Goal: Navigation & Orientation: Find specific page/section

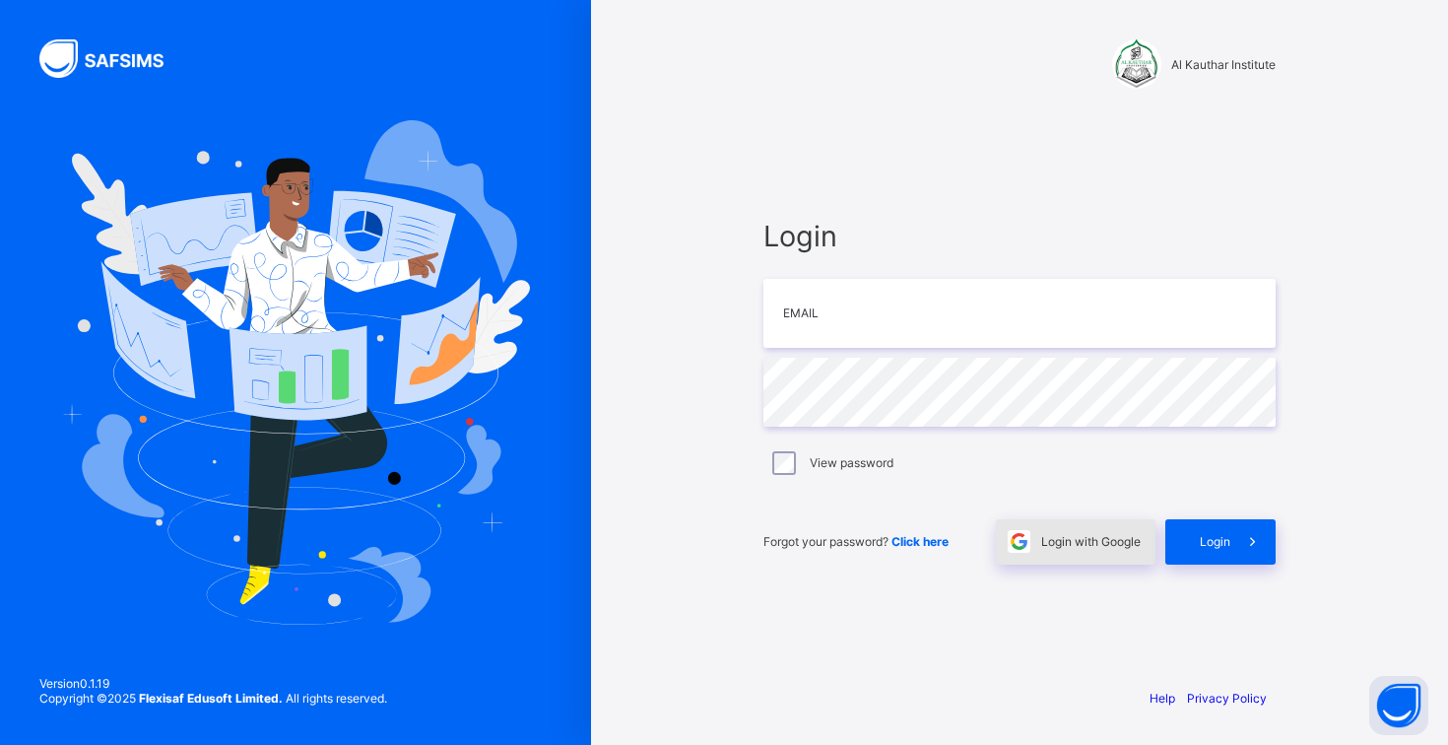
click at [1034, 549] on span at bounding box center [1018, 541] width 45 height 45
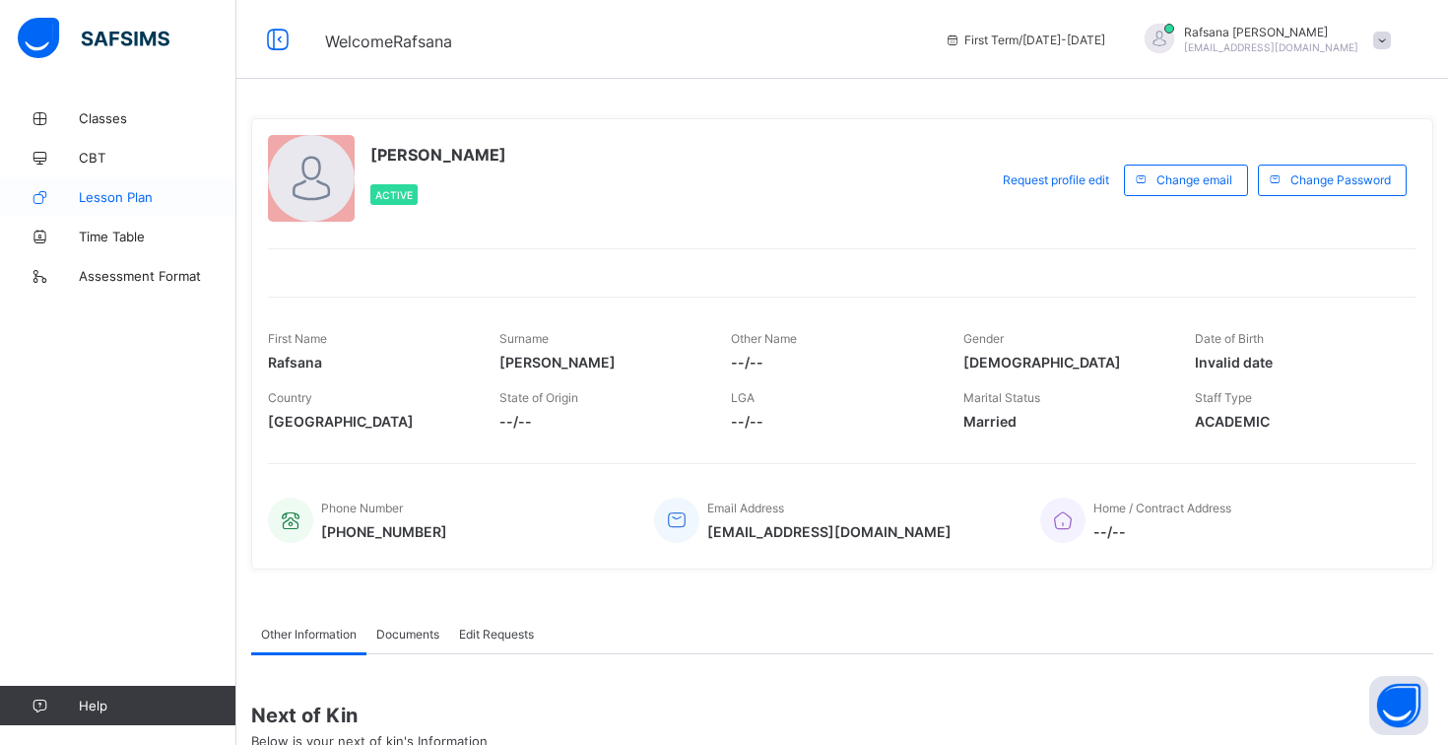
click at [128, 209] on link "Lesson Plan" at bounding box center [118, 196] width 236 height 39
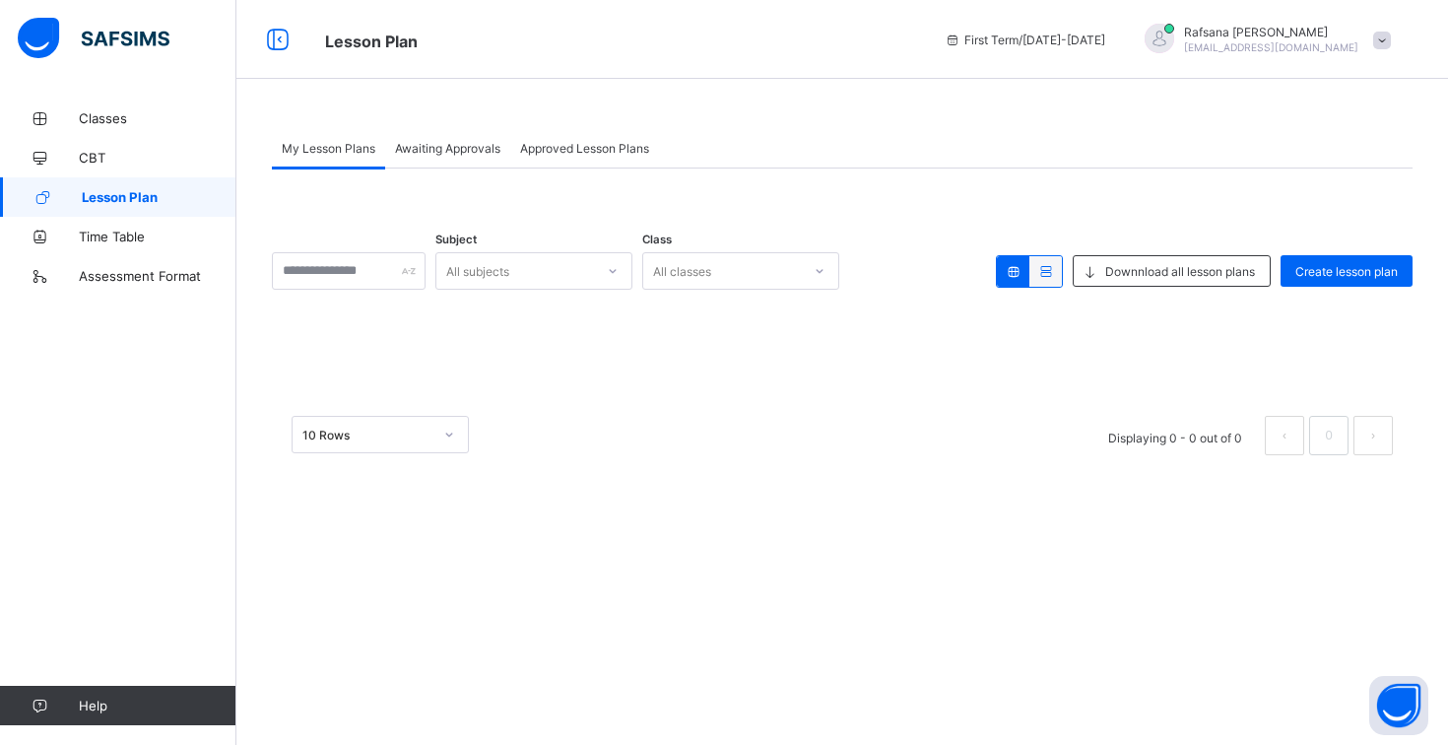
click at [453, 159] on div "Awaiting Approvals" at bounding box center [447, 147] width 125 height 39
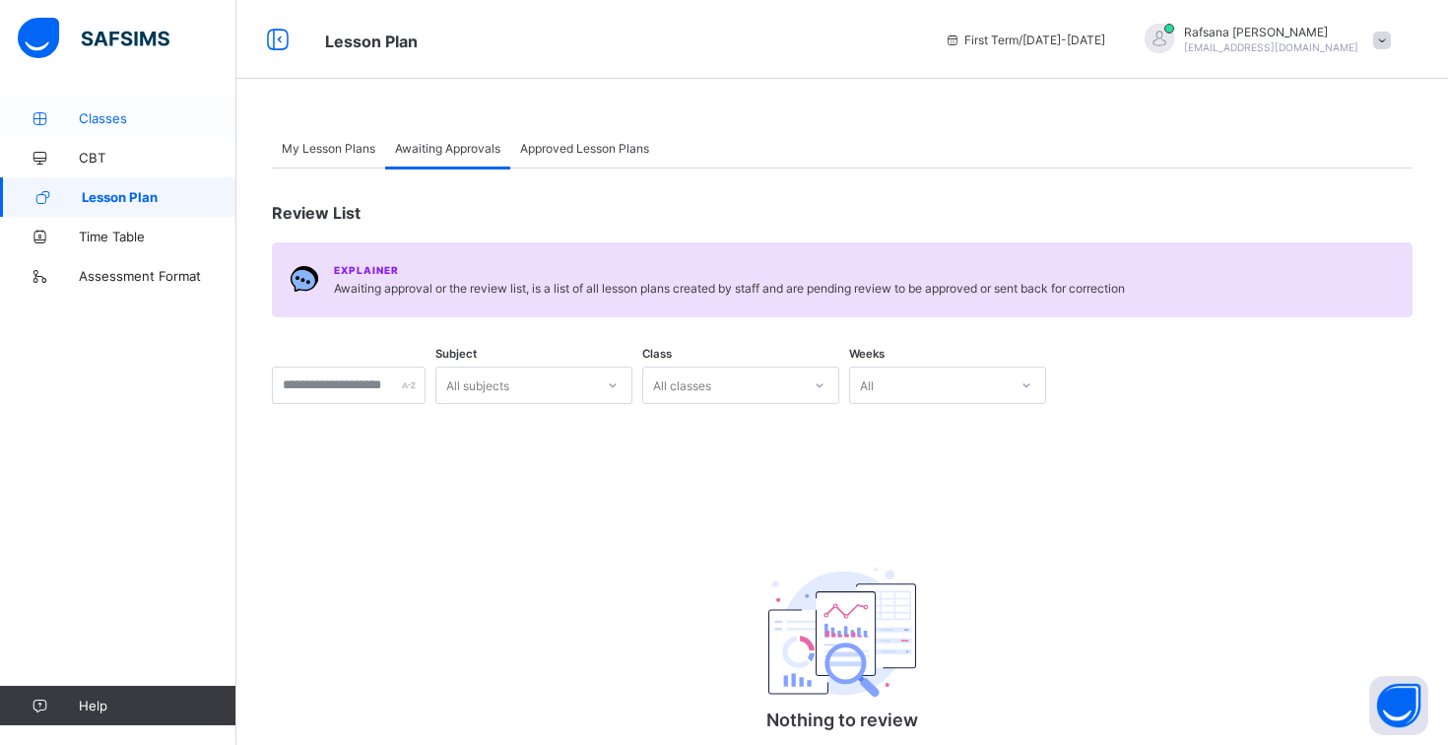
click at [117, 120] on span "Classes" at bounding box center [158, 118] width 158 height 16
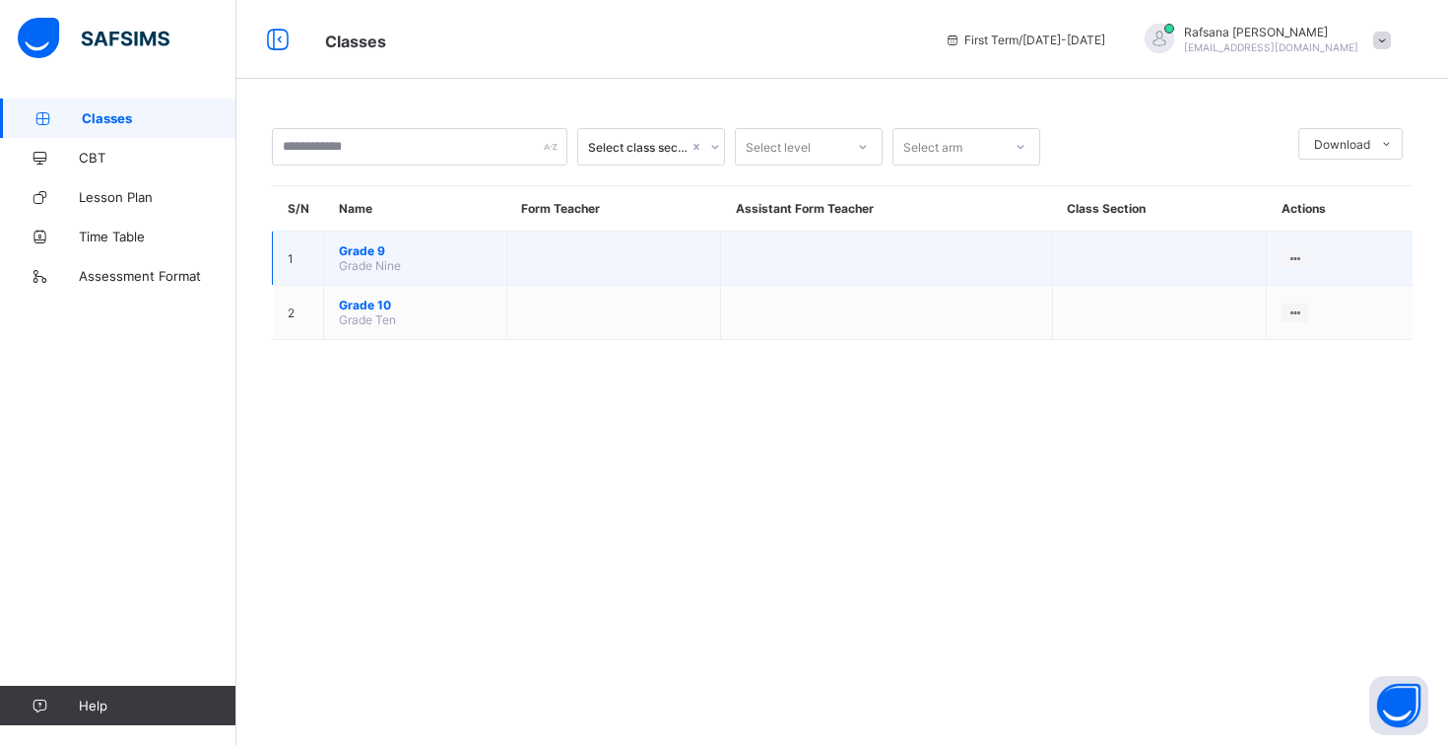
click at [357, 252] on span "Grade 9" at bounding box center [415, 250] width 153 height 15
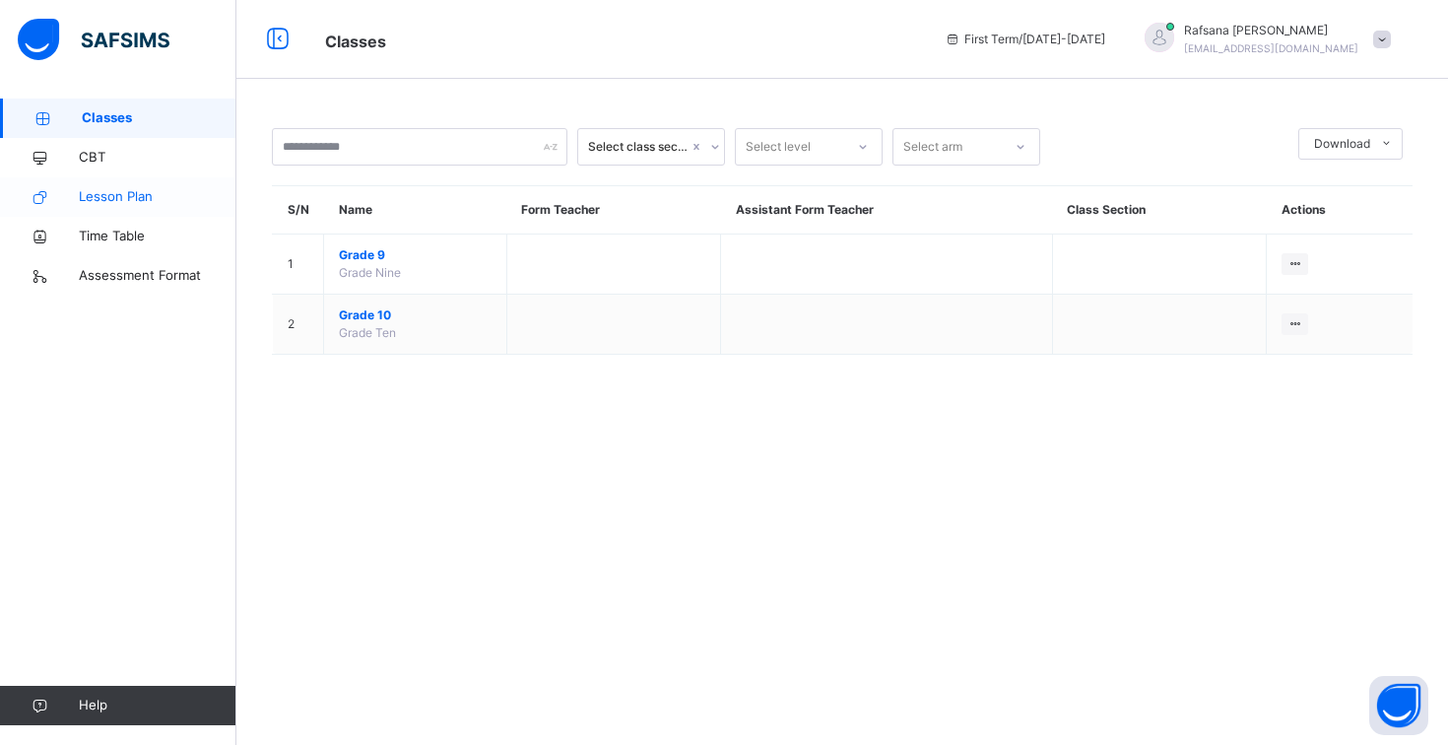
click at [155, 195] on span "Lesson Plan" at bounding box center [158, 197] width 158 height 20
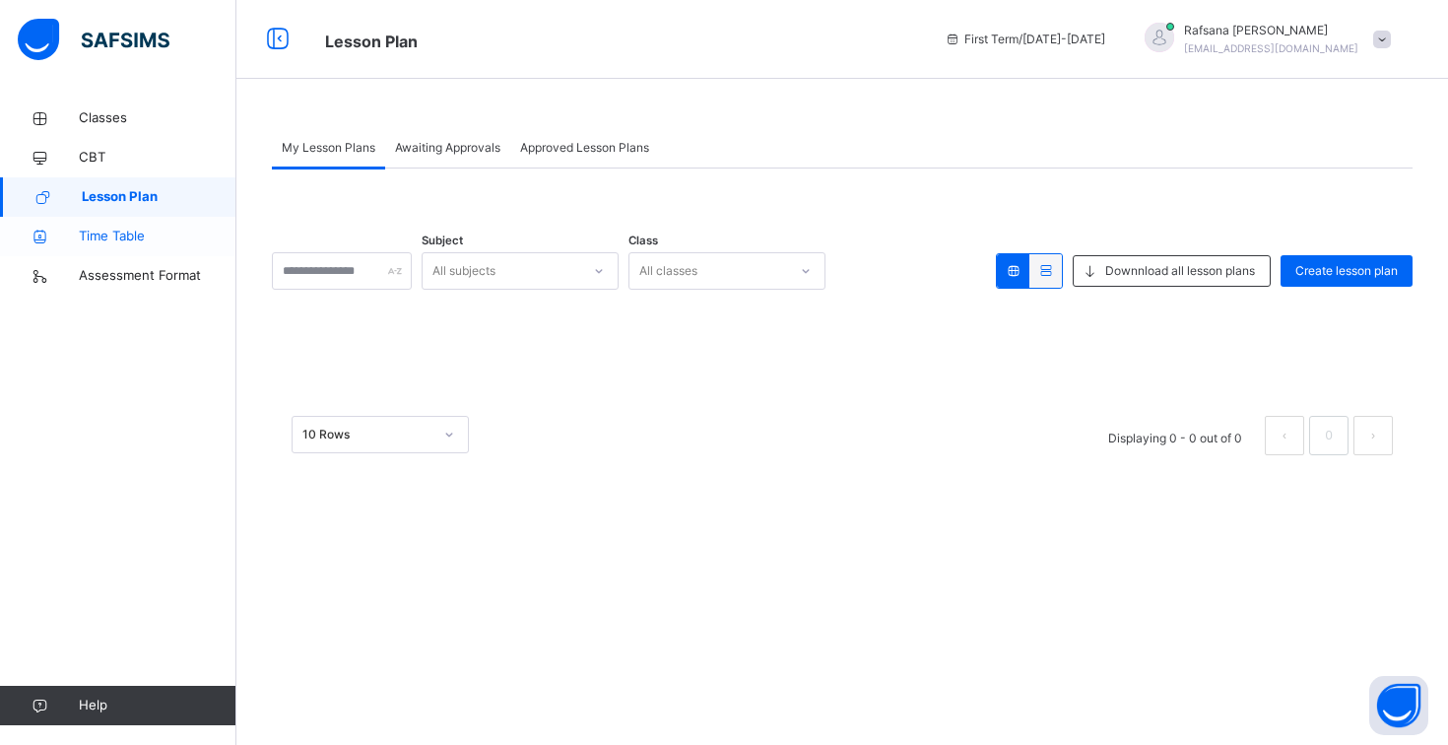
click at [145, 244] on span "Time Table" at bounding box center [158, 237] width 158 height 20
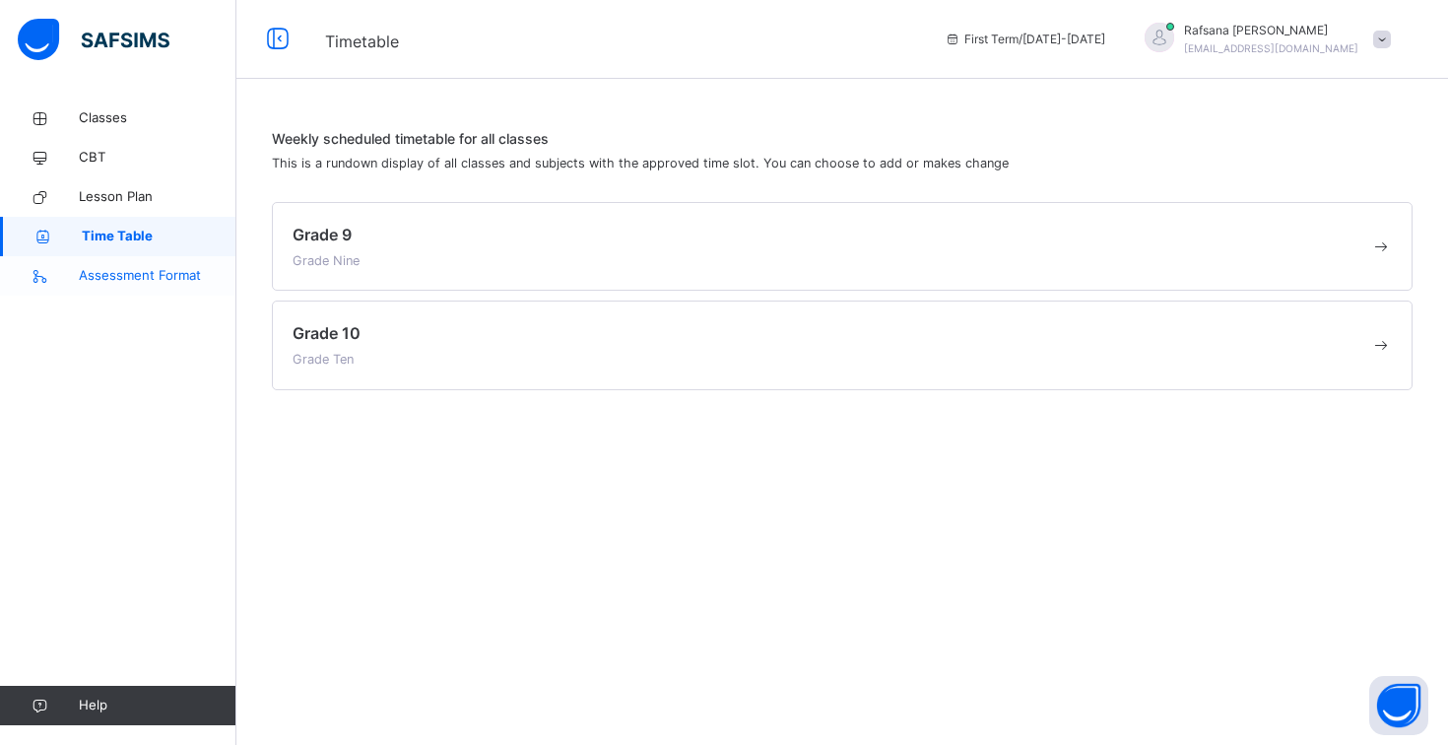
click at [150, 271] on span "Assessment Format" at bounding box center [158, 276] width 158 height 20
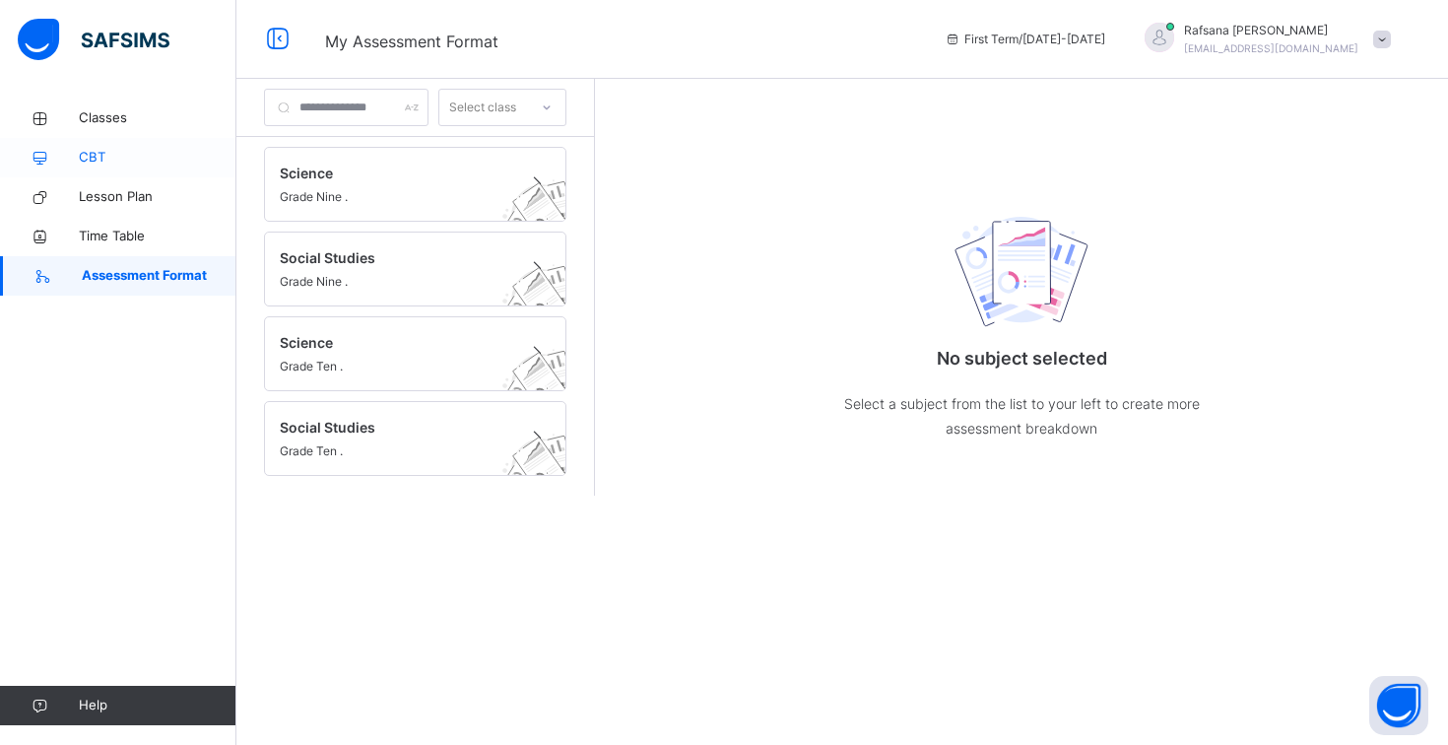
click at [158, 157] on span "CBT" at bounding box center [158, 158] width 158 height 20
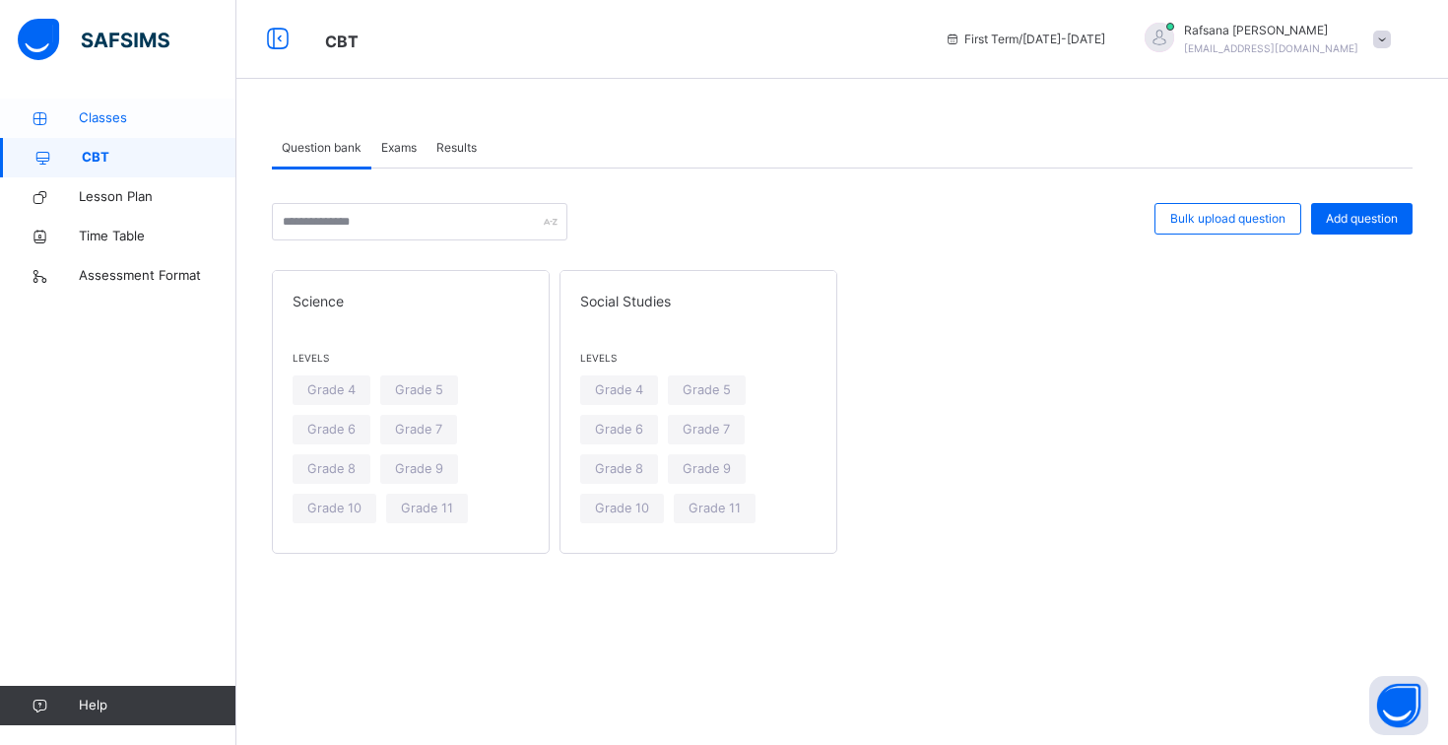
click at [125, 117] on span "Classes" at bounding box center [158, 118] width 158 height 20
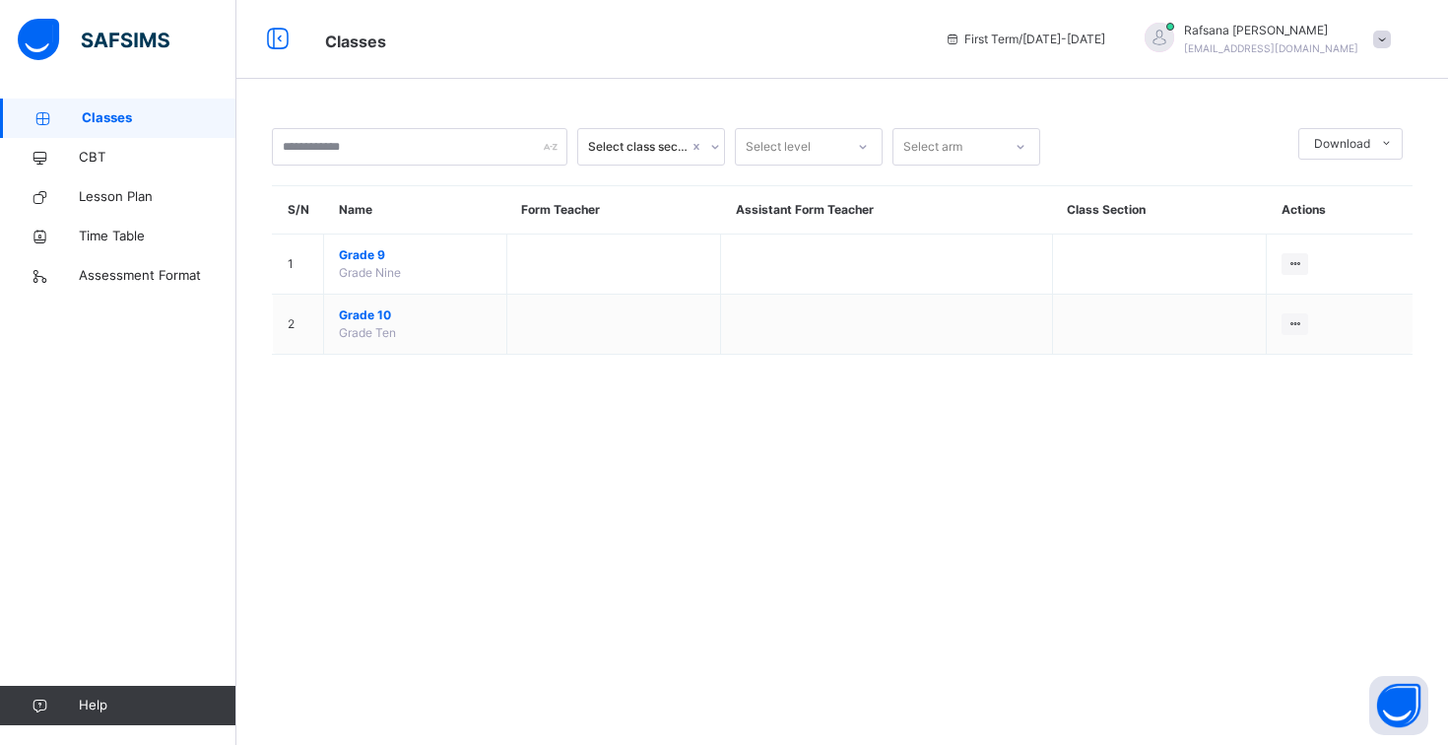
click at [604, 154] on div "Select class section" at bounding box center [638, 147] width 100 height 18
click at [570, 422] on div "Select class section Select level Select arm Download Pdf Report Excel Report S…" at bounding box center [842, 372] width 1212 height 745
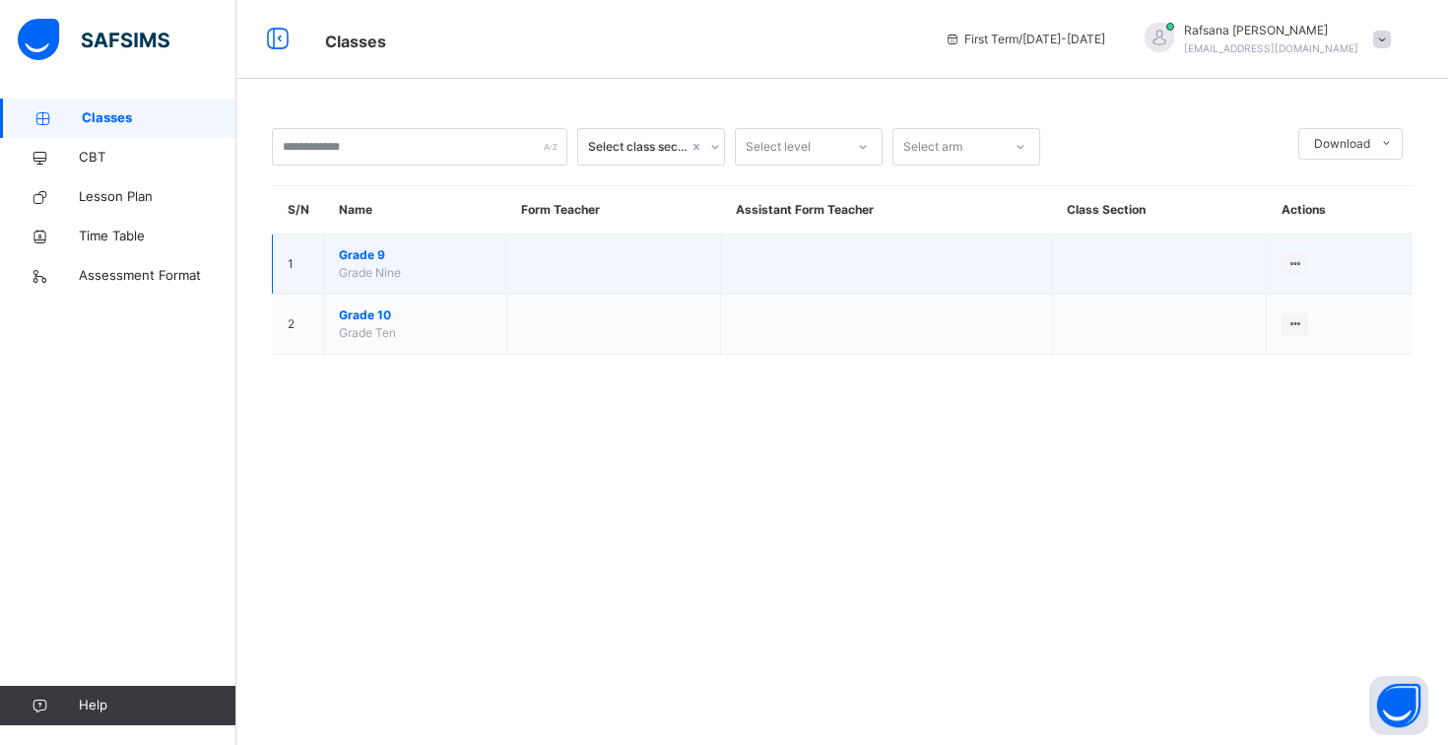
click at [364, 264] on td "Grade 9 Grade Nine" at bounding box center [415, 264] width 183 height 60
click at [363, 249] on span "Grade 9" at bounding box center [415, 255] width 153 height 18
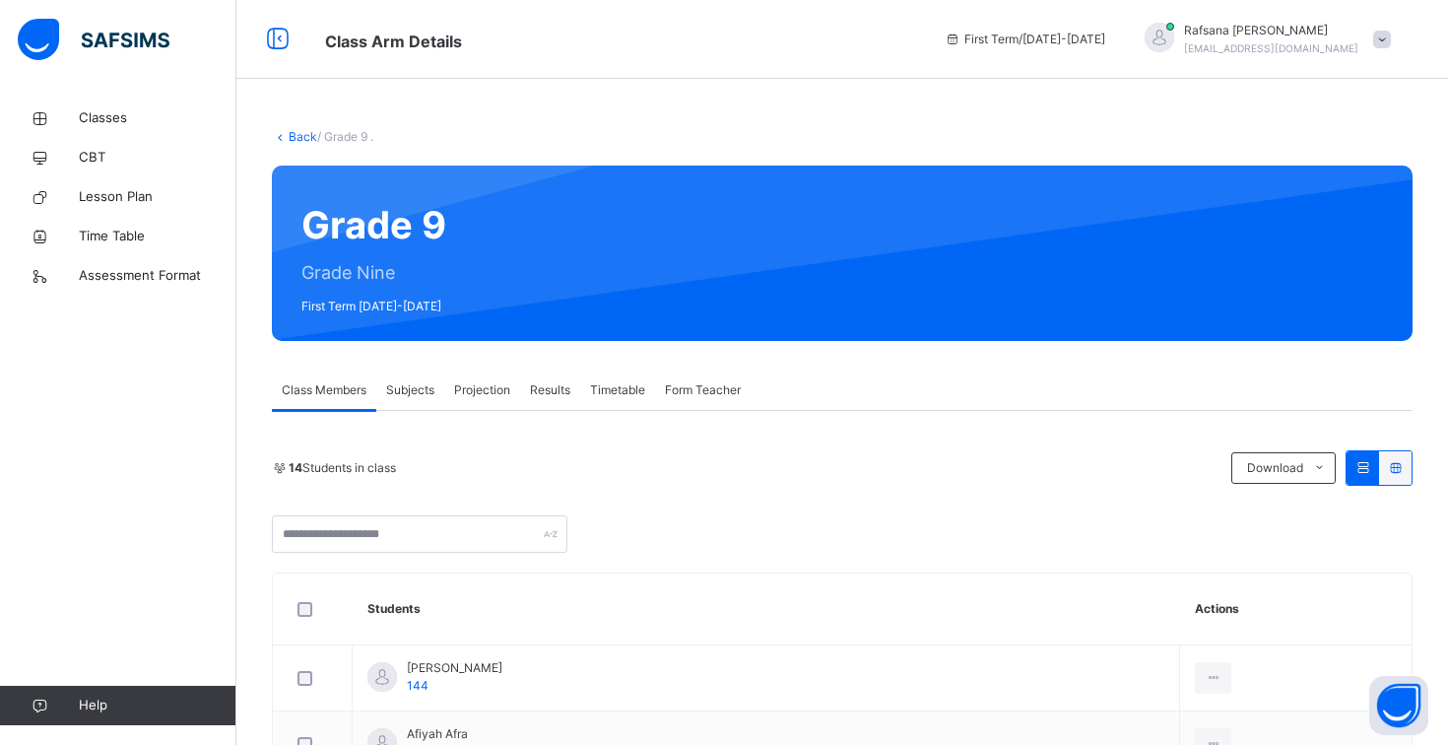
click at [474, 391] on span "Projection" at bounding box center [482, 390] width 56 height 18
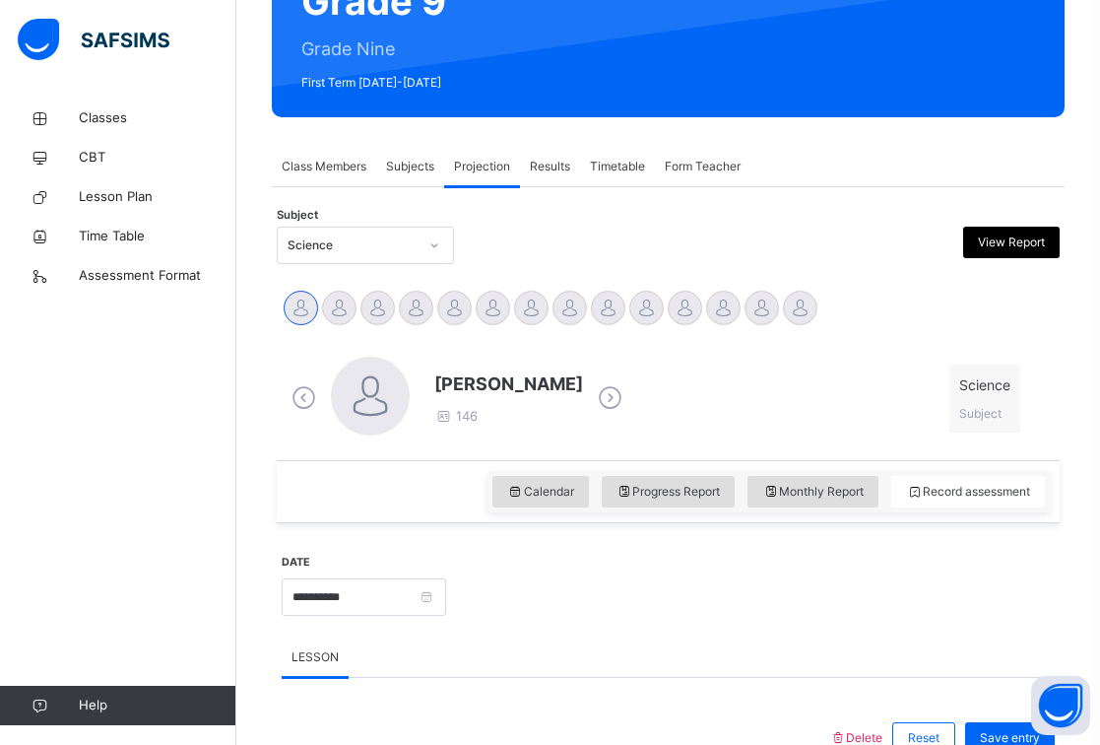
scroll to position [223, 0]
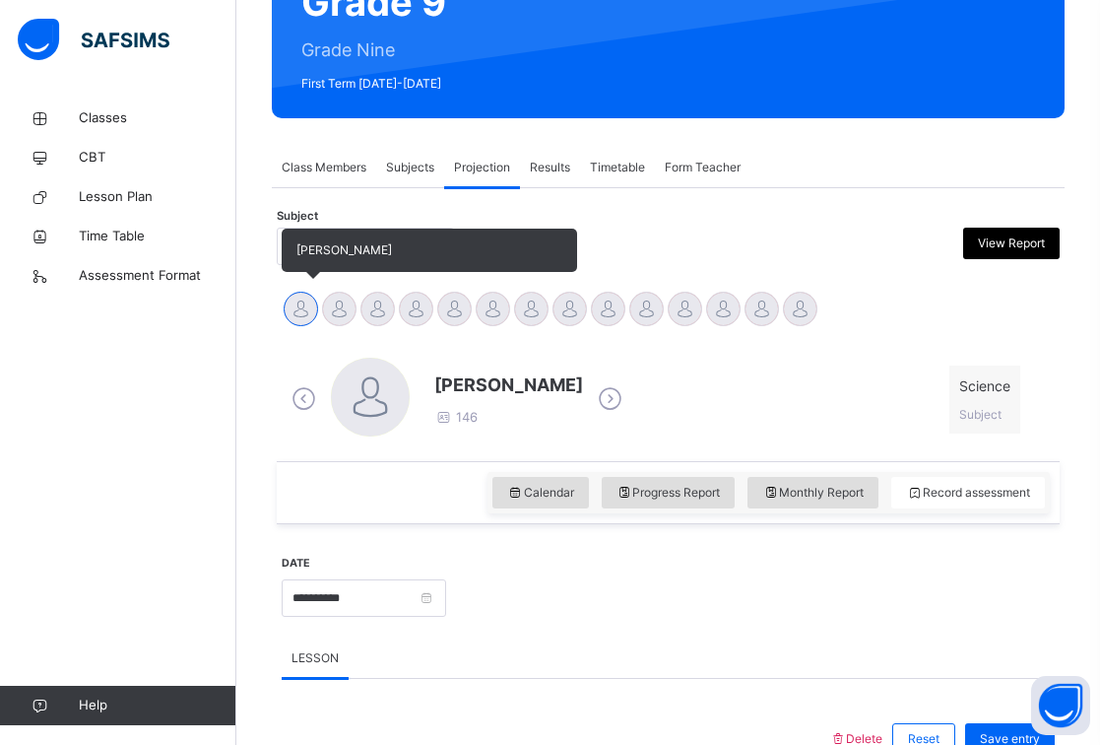
click at [300, 319] on div at bounding box center [301, 309] width 34 height 34
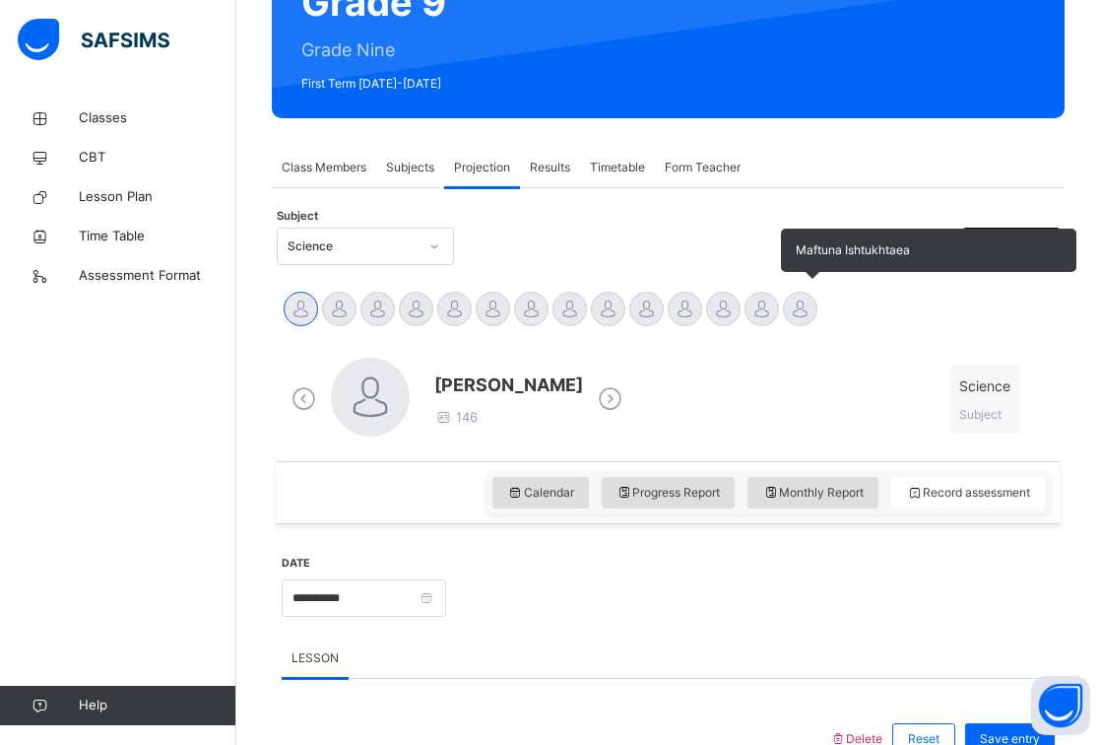
click at [803, 306] on div at bounding box center [800, 309] width 34 height 34
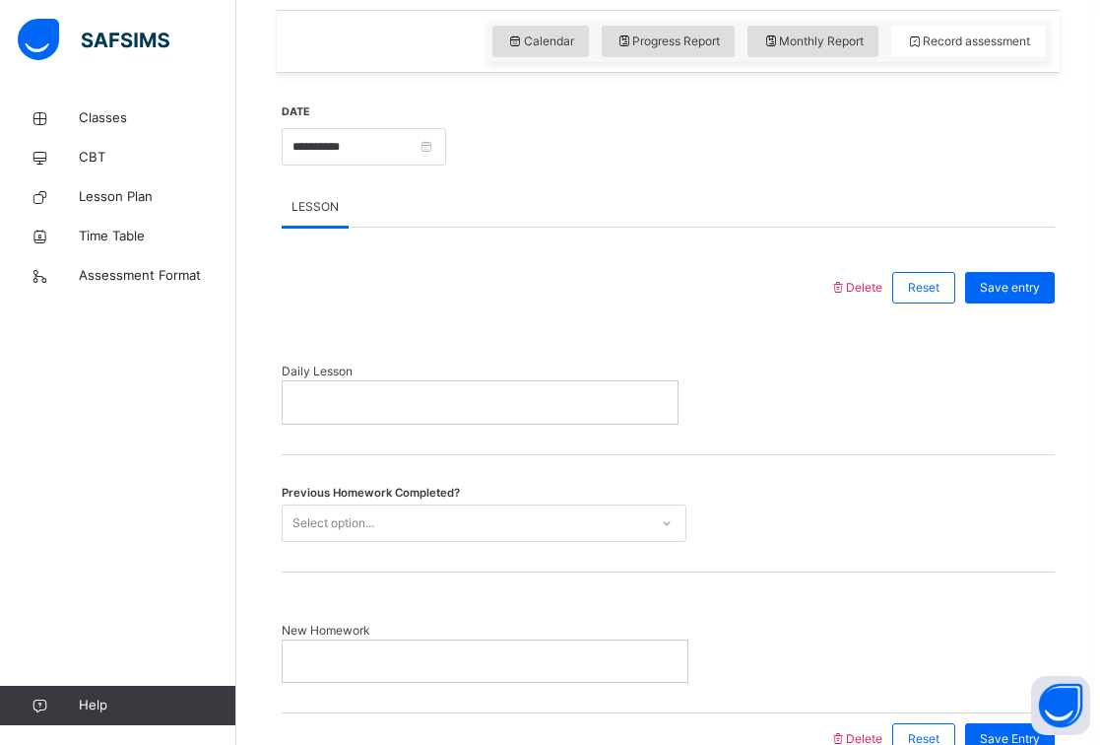
scroll to position [402, 0]
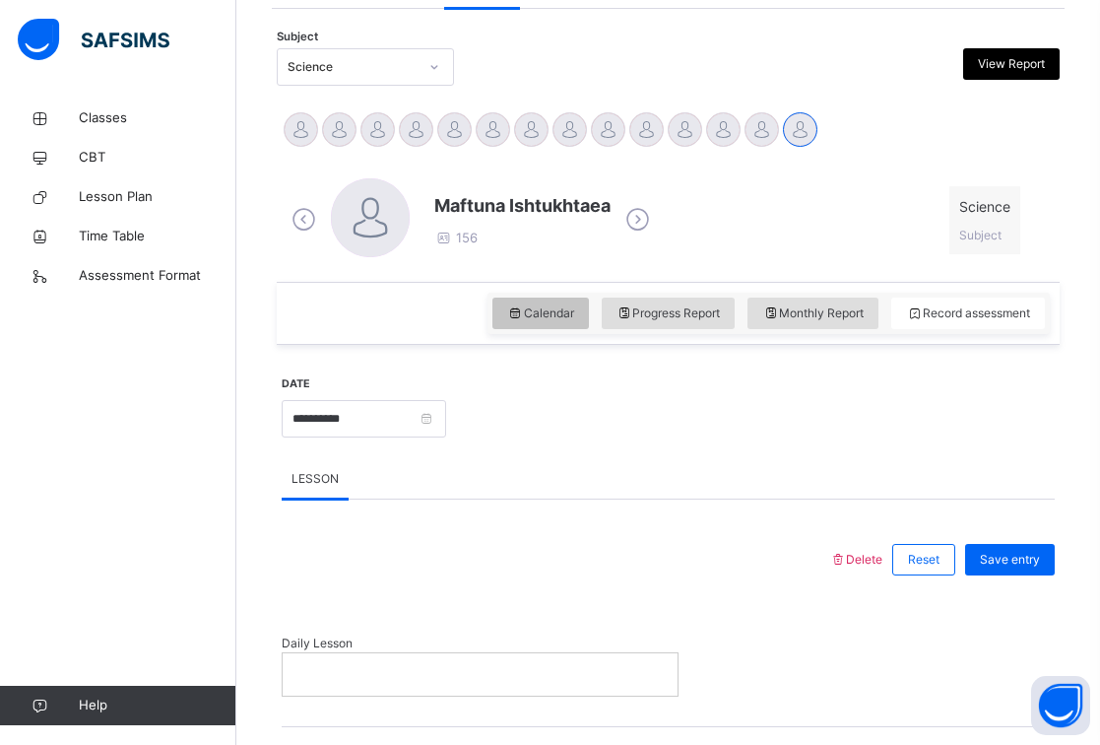
click at [552, 308] on span "Calendar" at bounding box center [540, 313] width 67 height 18
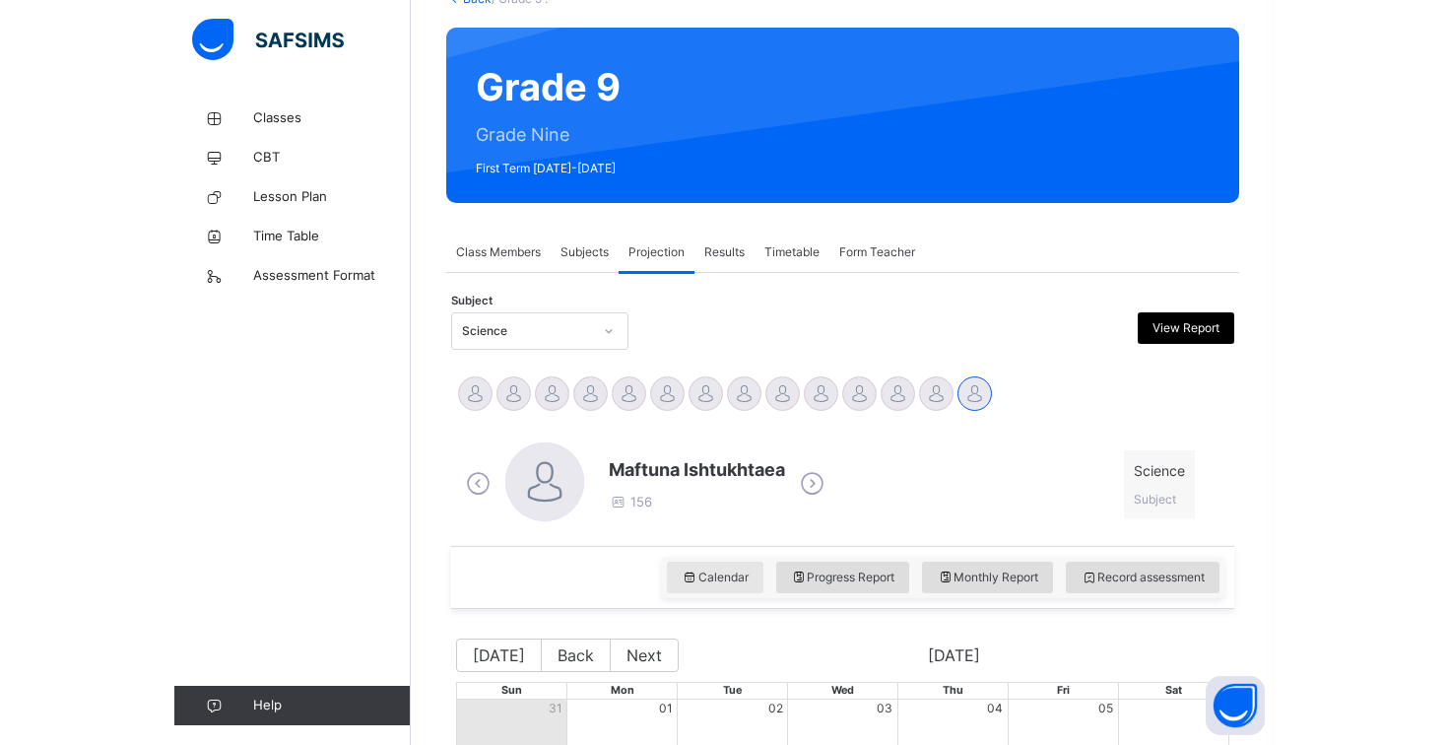
scroll to position [0, 0]
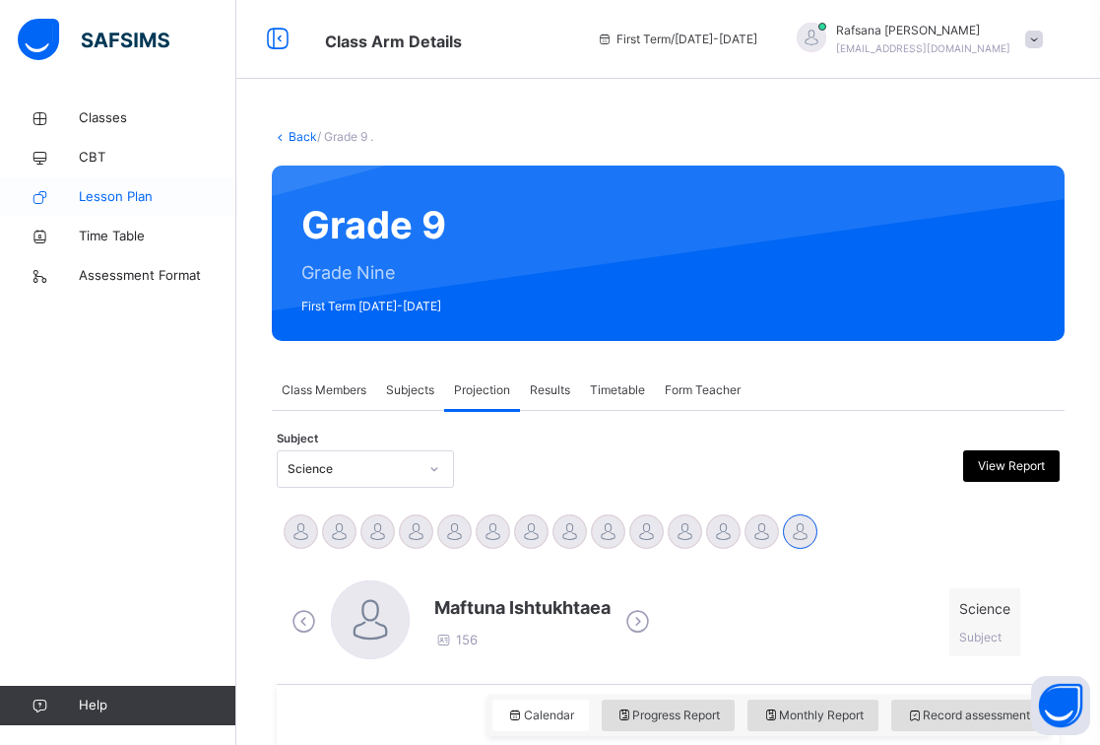
click at [137, 193] on span "Lesson Plan" at bounding box center [158, 197] width 158 height 20
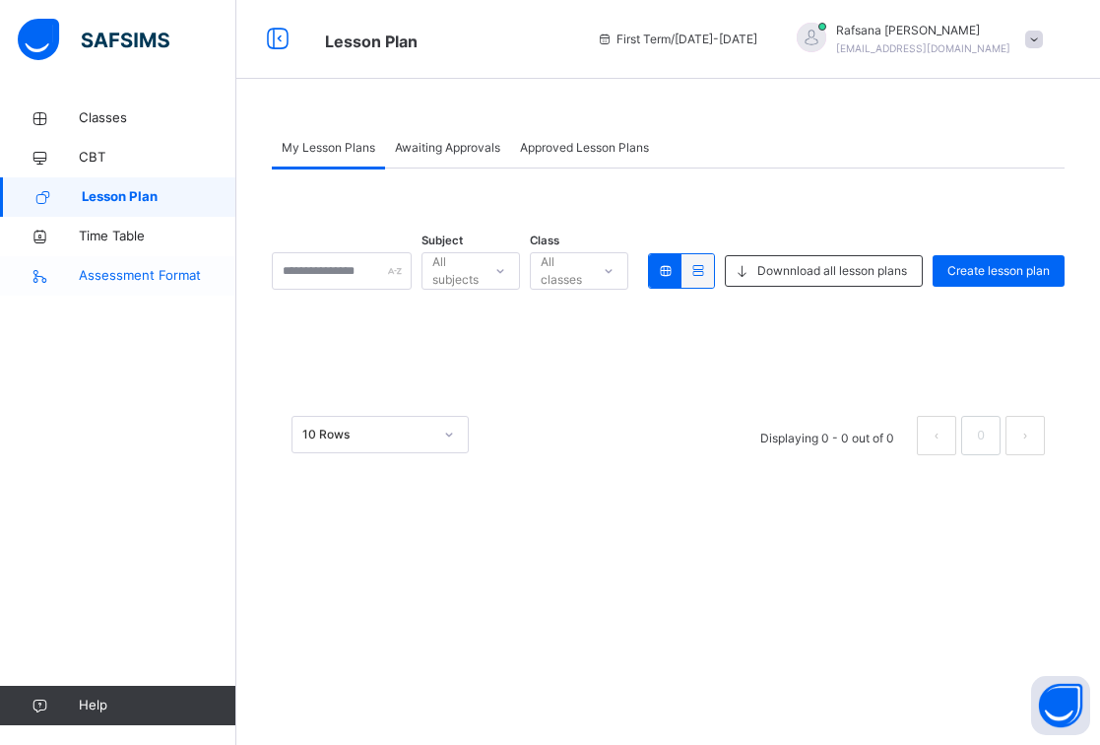
click at [121, 264] on link "Assessment Format" at bounding box center [118, 275] width 236 height 39
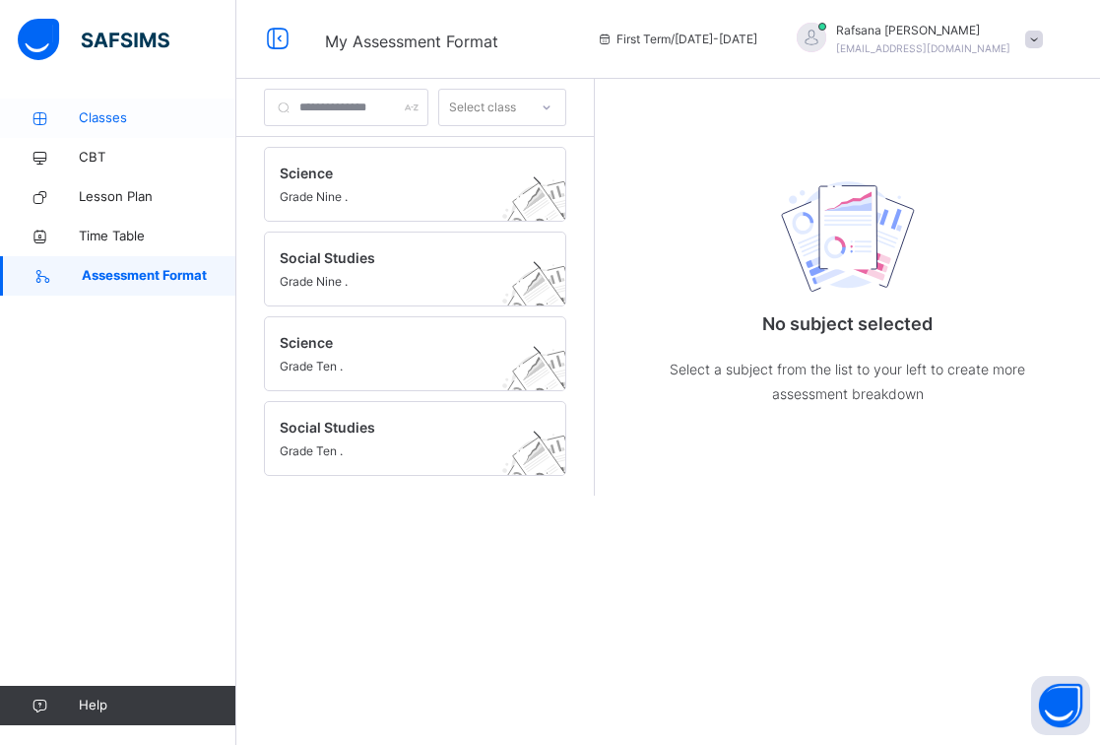
click at [93, 121] on span "Classes" at bounding box center [158, 118] width 158 height 20
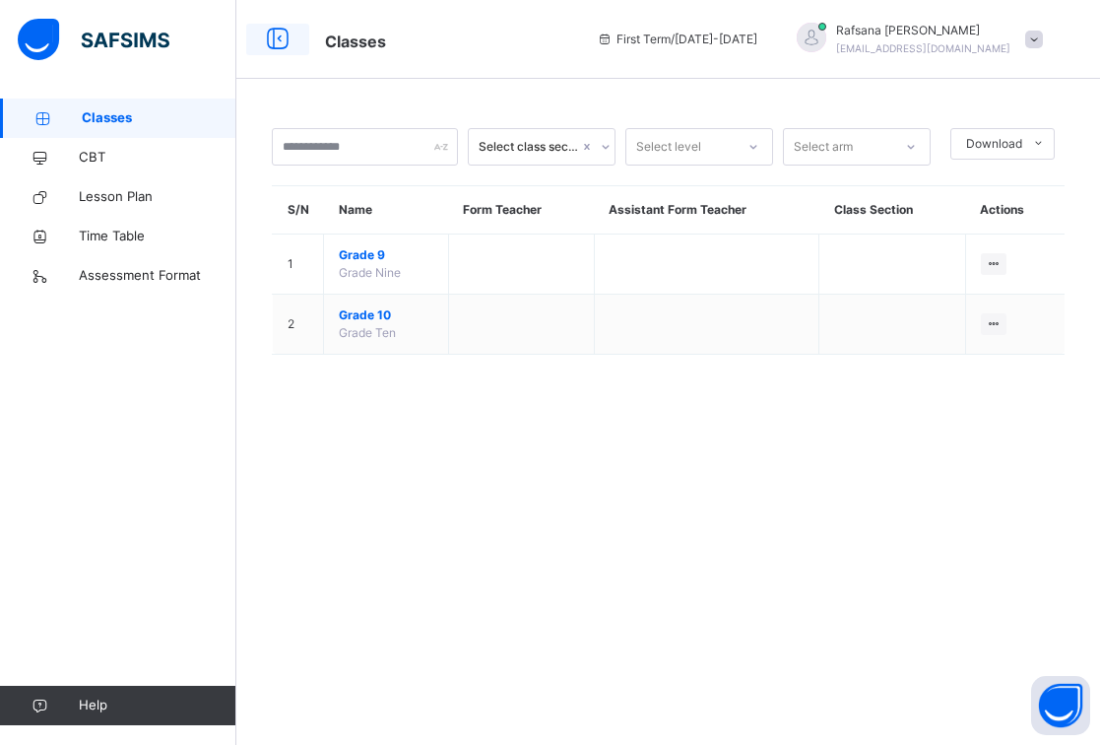
click at [263, 46] on icon at bounding box center [277, 39] width 33 height 35
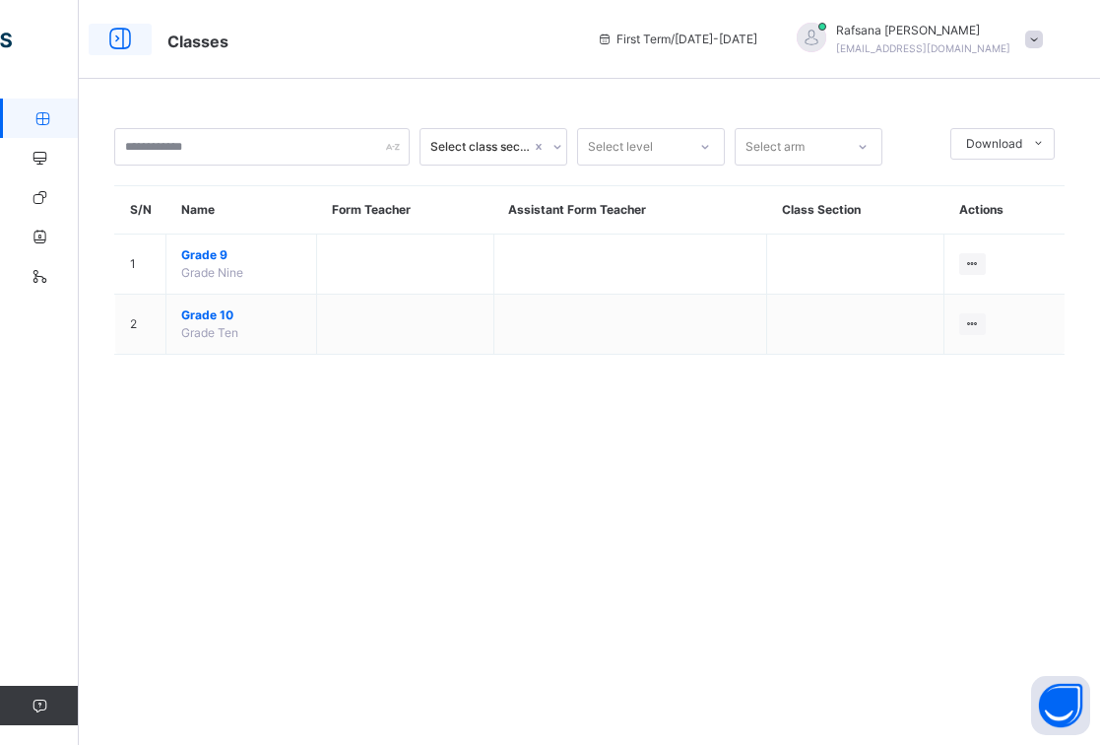
click at [133, 39] on icon at bounding box center [119, 39] width 33 height 35
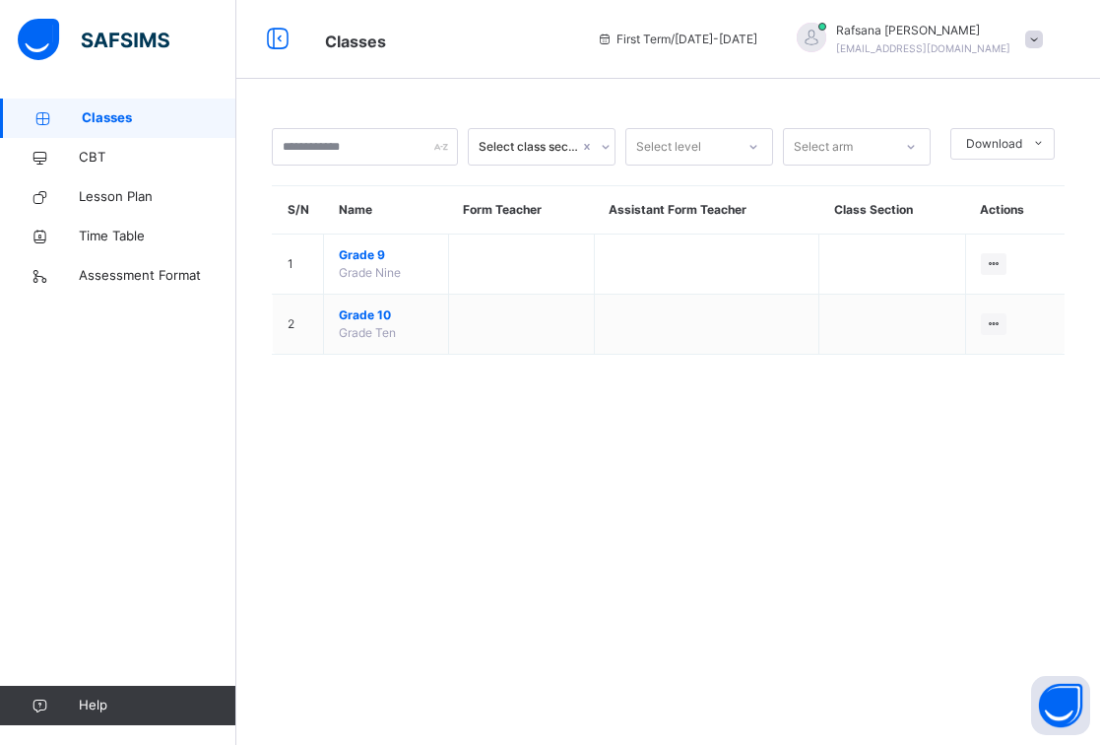
click at [119, 111] on span "Classes" at bounding box center [159, 118] width 155 height 20
click at [47, 52] on img at bounding box center [94, 39] width 152 height 41
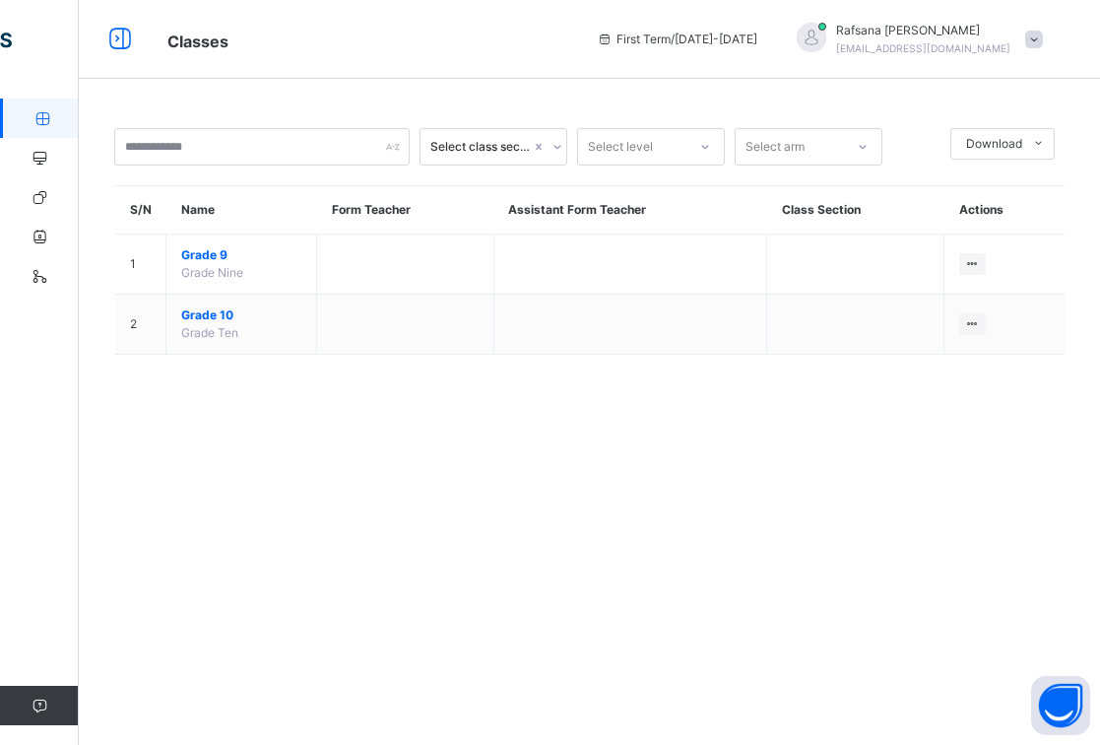
click at [128, 33] on icon at bounding box center [119, 39] width 33 height 35
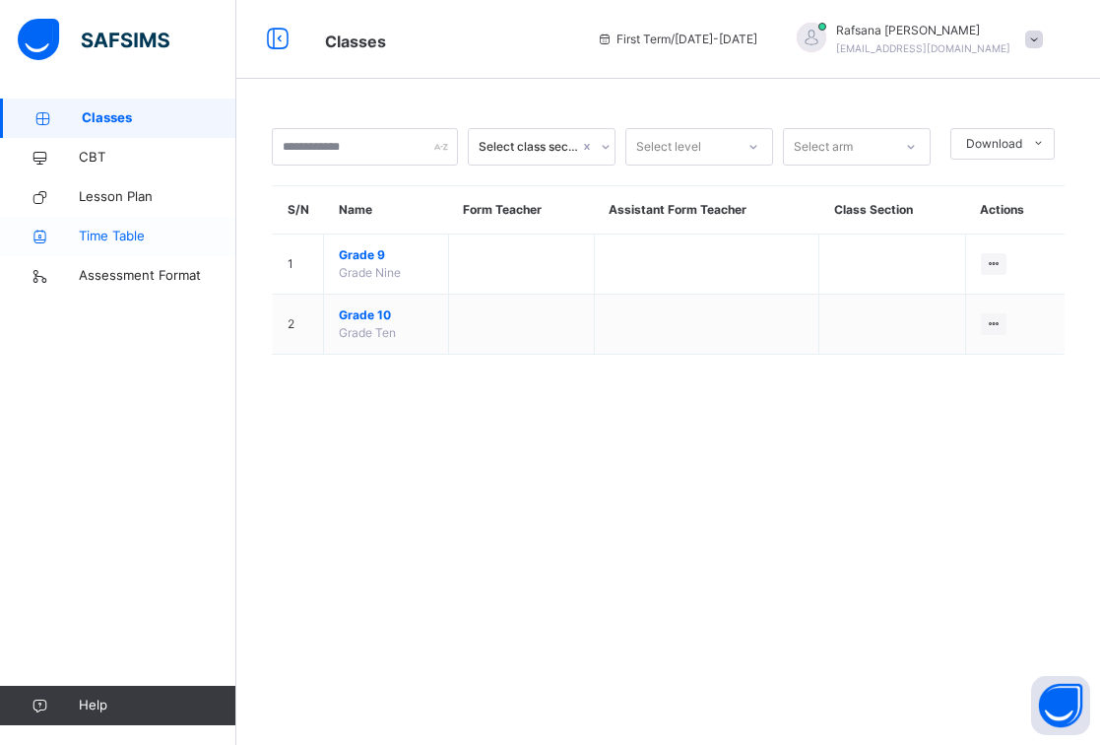
click at [118, 238] on span "Time Table" at bounding box center [158, 237] width 158 height 20
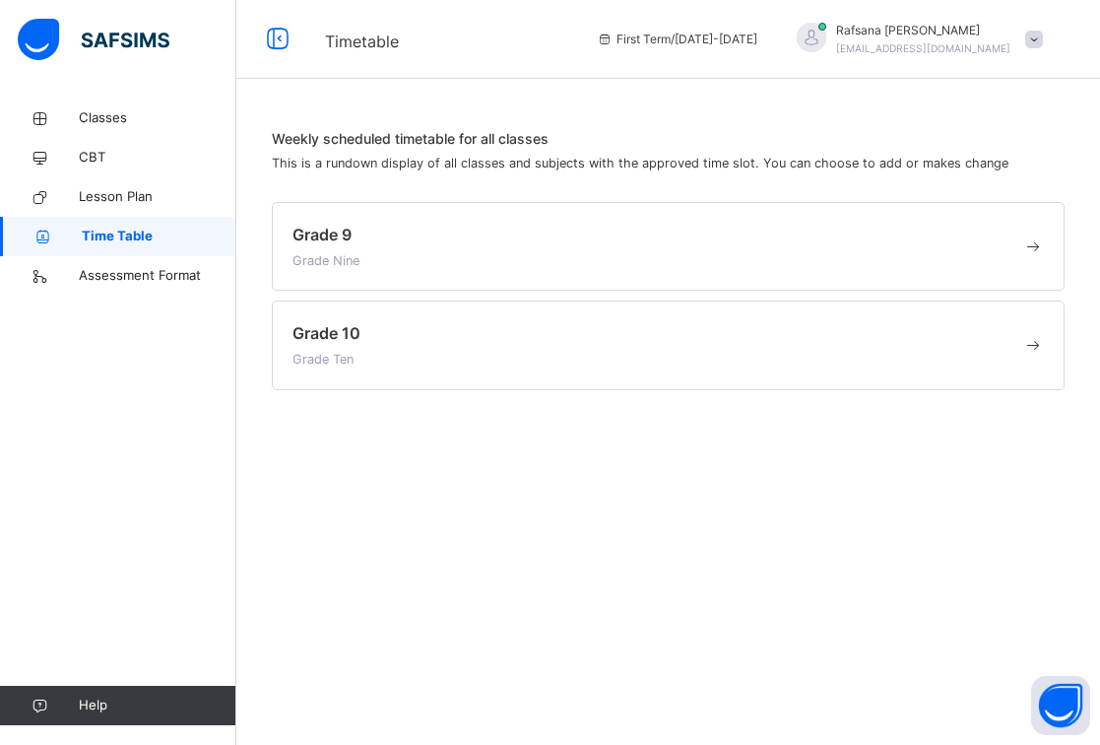
click at [342, 232] on span "Grade 9" at bounding box center [322, 235] width 59 height 20
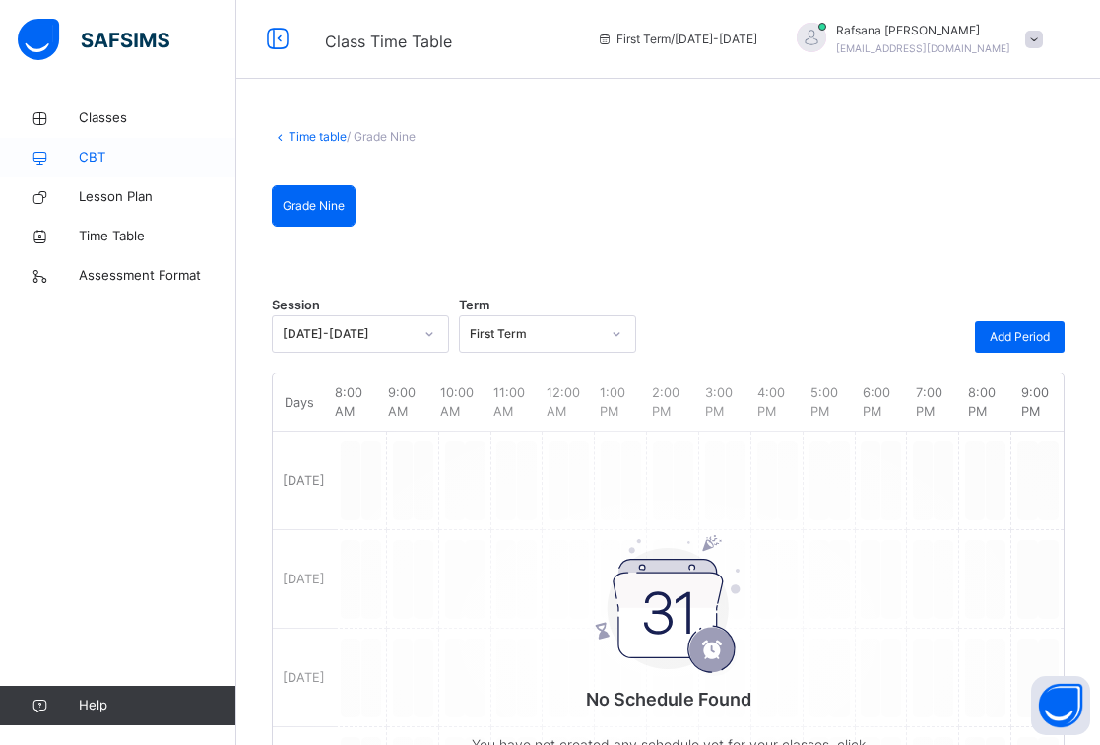
click at [130, 150] on span "CBT" at bounding box center [158, 158] width 158 height 20
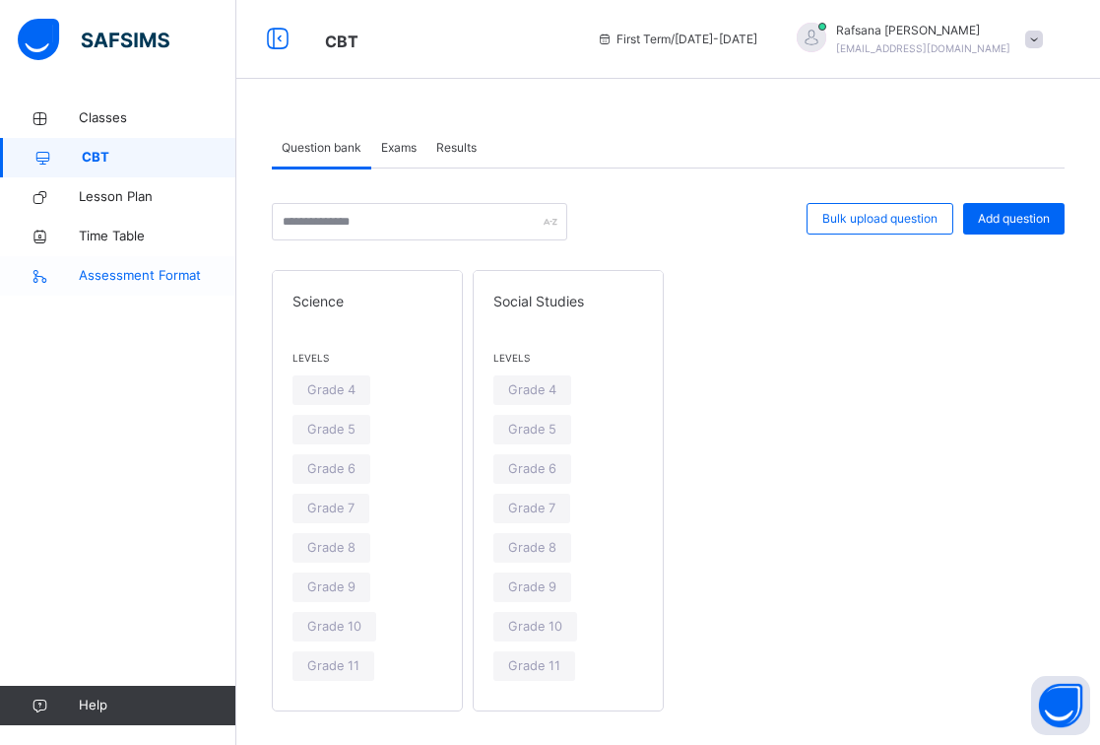
click at [144, 269] on span "Assessment Format" at bounding box center [158, 276] width 158 height 20
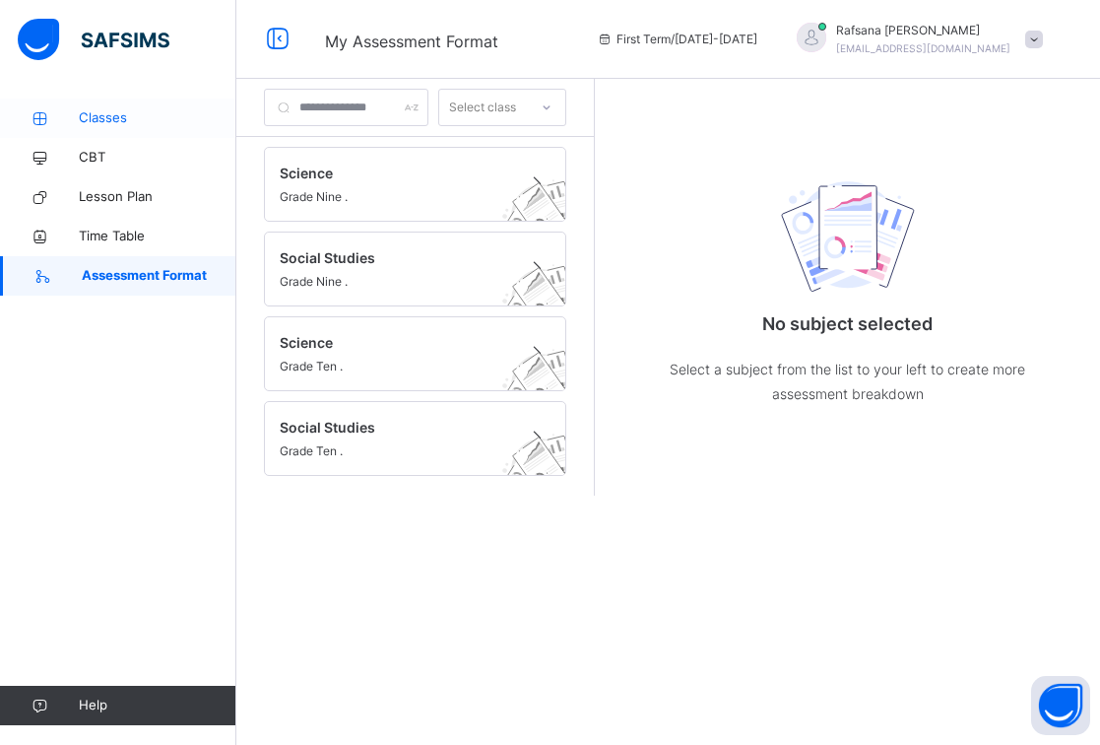
click at [120, 118] on span "Classes" at bounding box center [158, 118] width 158 height 20
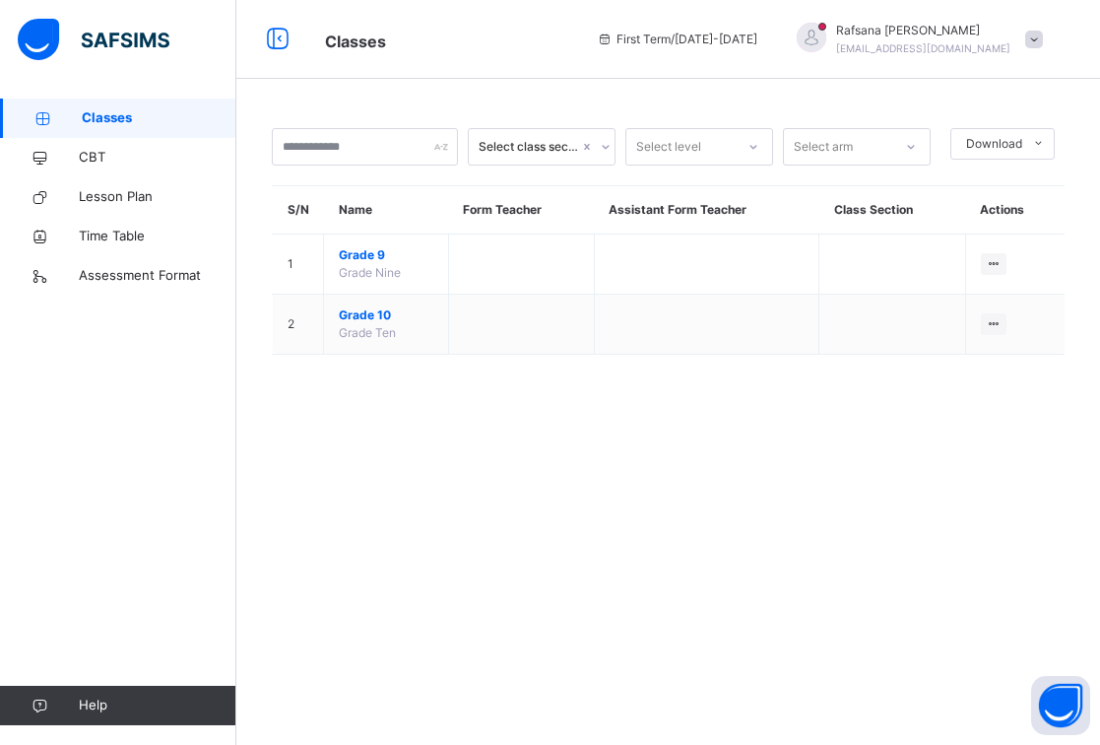
drag, startPoint x: 778, startPoint y: 465, endPoint x: 1006, endPoint y: 125, distance: 409.0
click at [778, 460] on div "Select class section Select level Select arm Download Pdf Report Excel Report S…" at bounding box center [668, 372] width 864 height 745
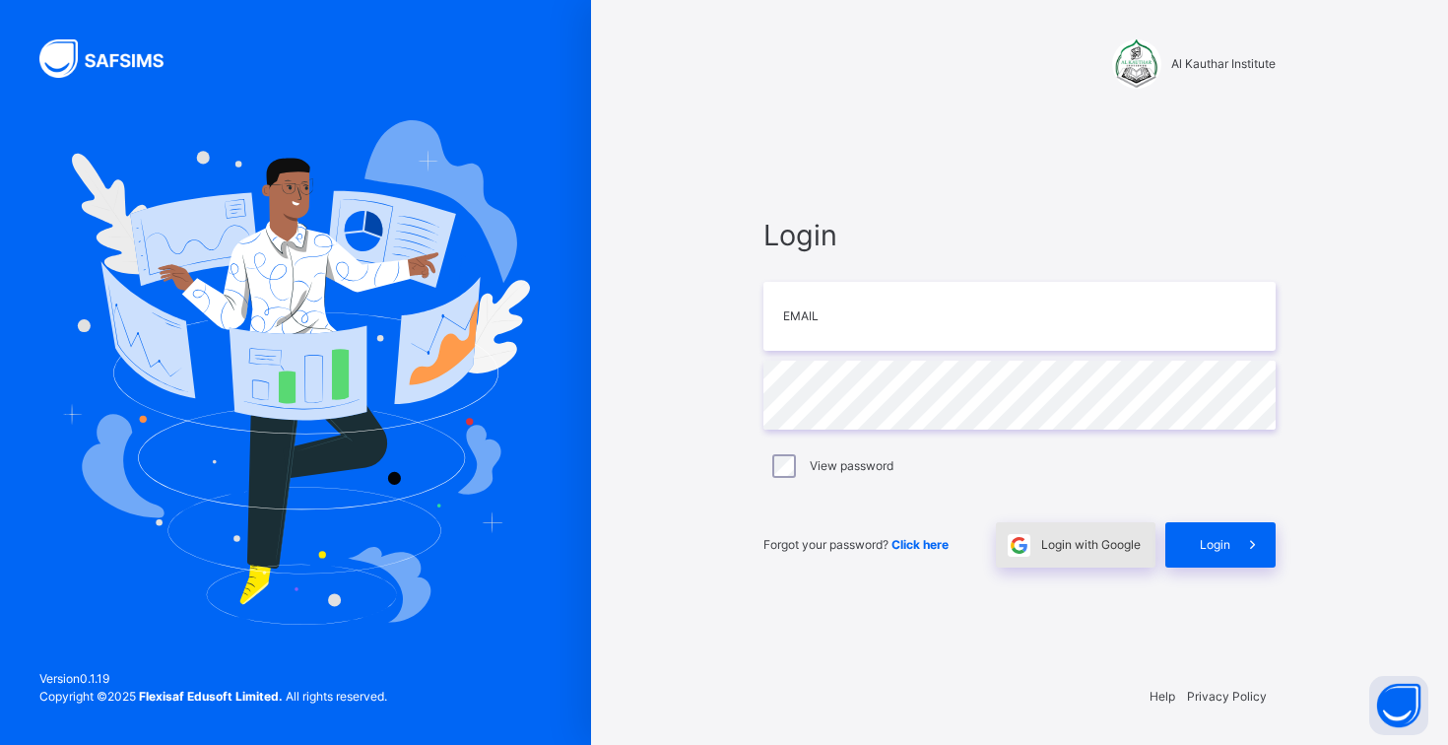
click at [1085, 534] on div "Login with Google" at bounding box center [1076, 544] width 160 height 45
